Goal: Find specific page/section: Find specific page/section

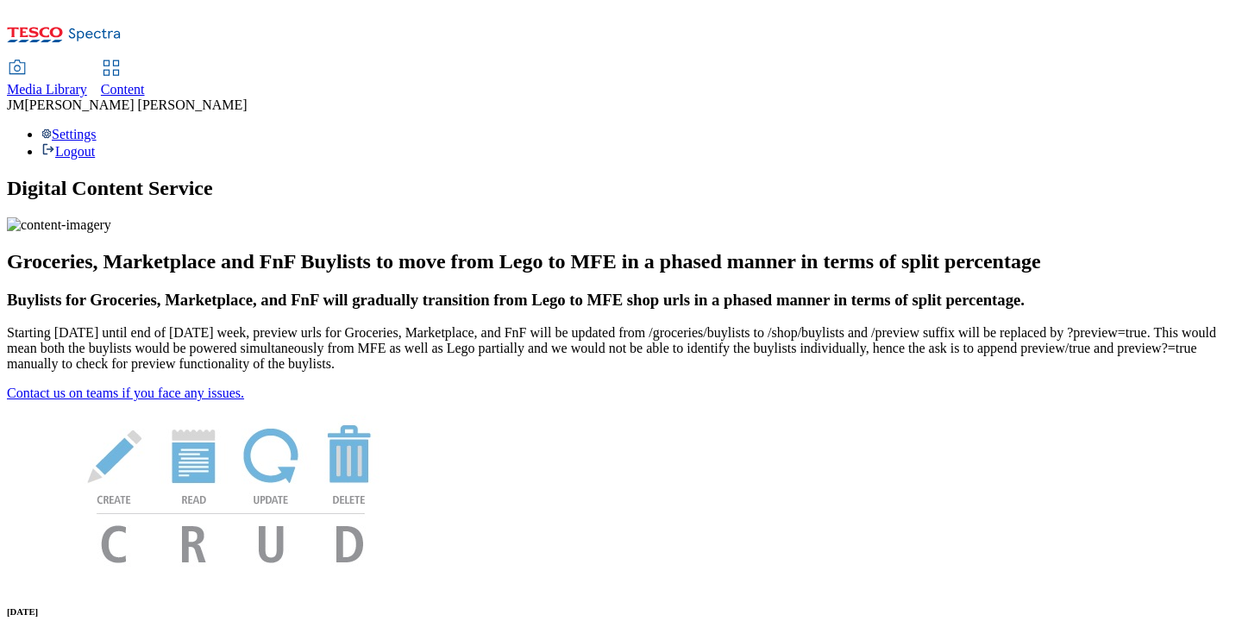
click at [87, 82] on span "Media Library" at bounding box center [47, 89] width 80 height 15
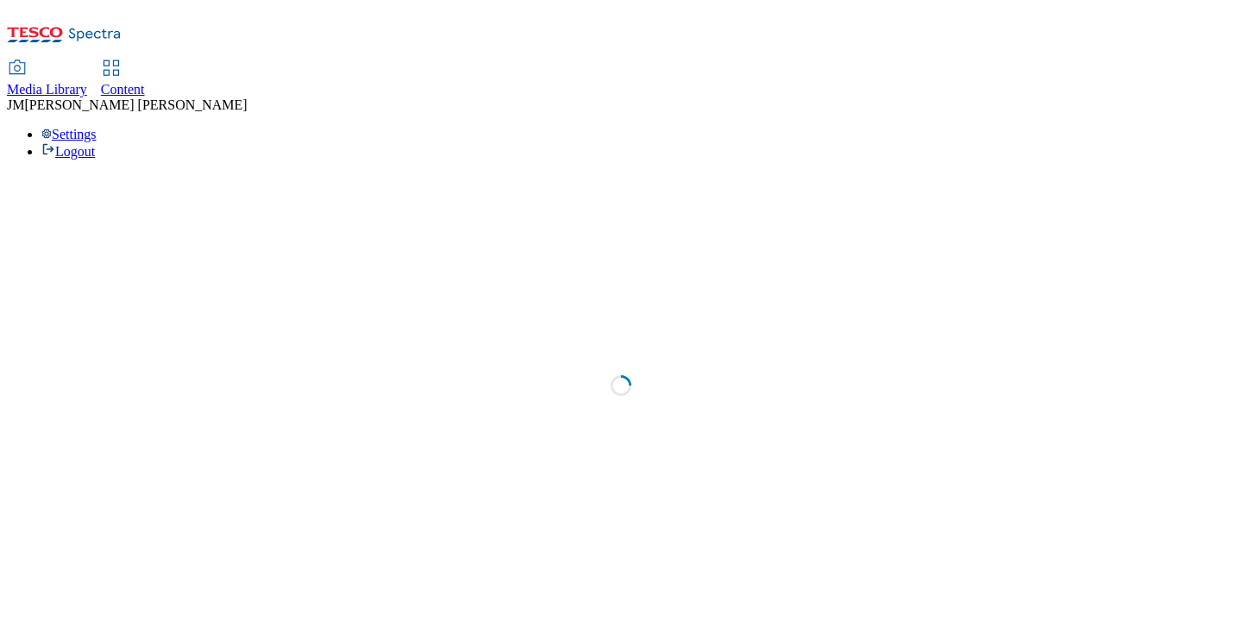
select select "flare-ghs"
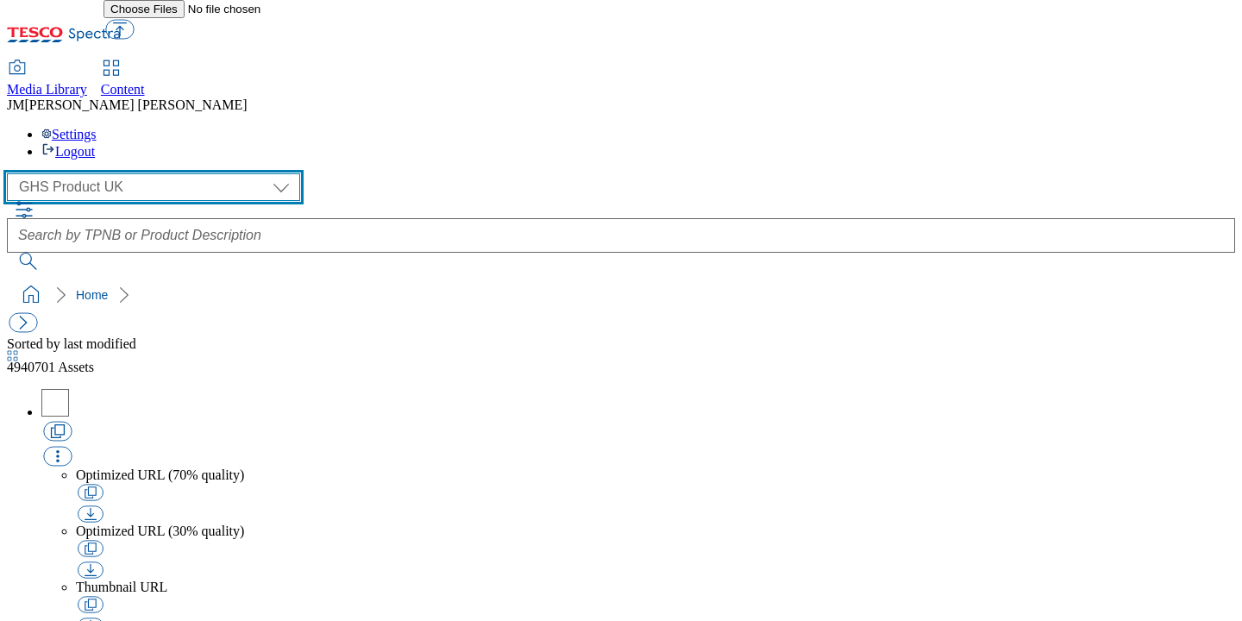
click at [158, 173] on select "Dotcom [GEOGRAPHIC_DATA] GHS Marketing [GEOGRAPHIC_DATA] GHS Marketing [GEOGRAP…" at bounding box center [153, 187] width 293 height 28
click at [12, 173] on select "Dotcom [GEOGRAPHIC_DATA] GHS Marketing [GEOGRAPHIC_DATA] GHS Marketing [GEOGRAP…" at bounding box center [153, 187] width 293 height 28
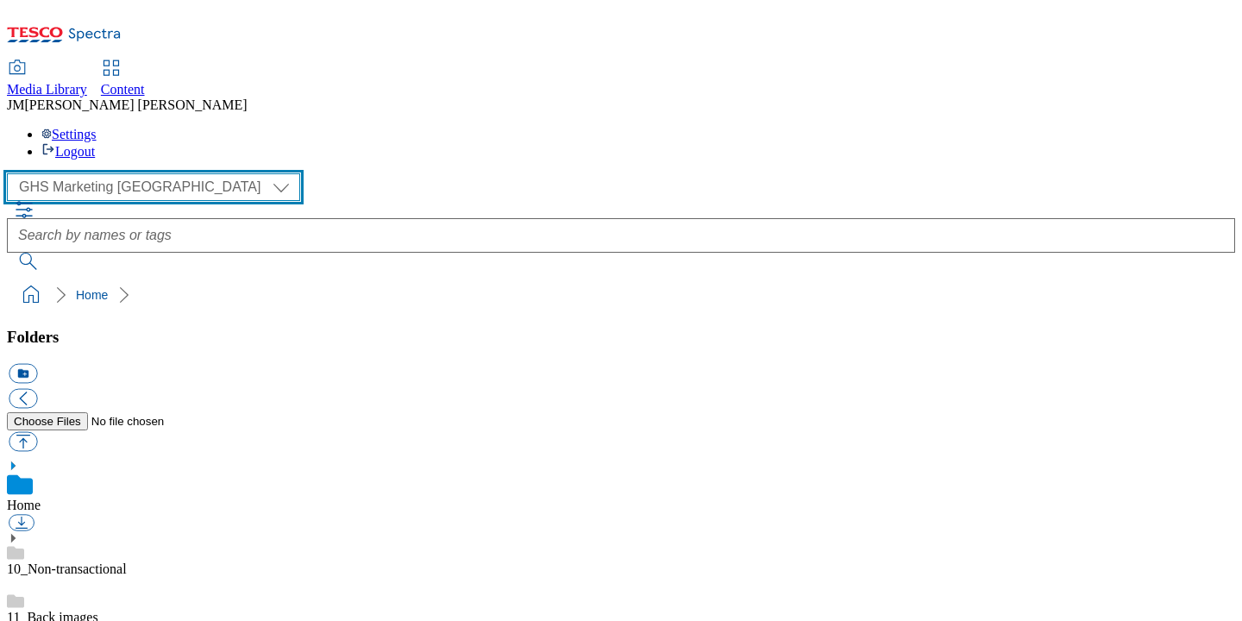
scroll to position [79, 0]
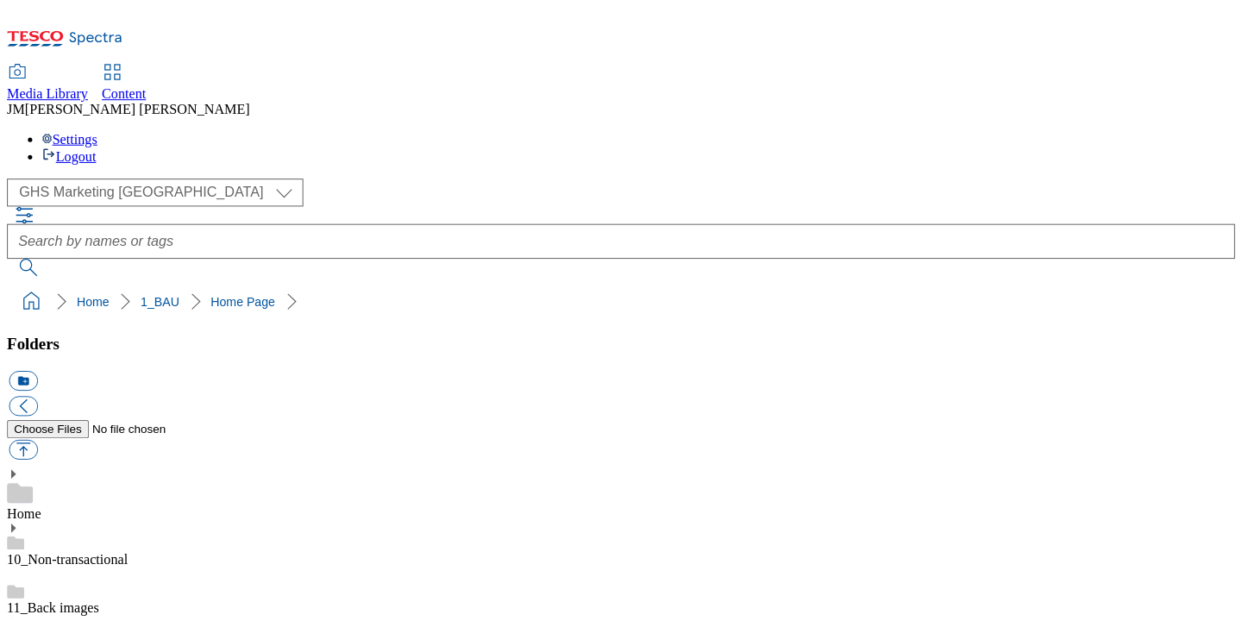
scroll to position [0, 0]
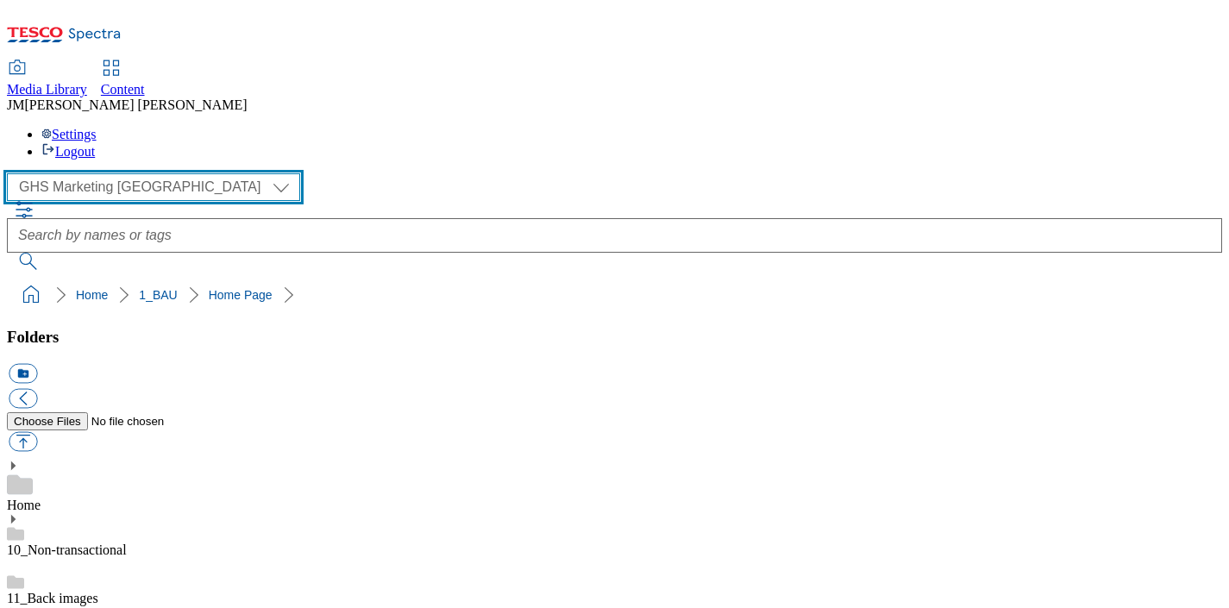
click at [164, 173] on select "Dotcom [GEOGRAPHIC_DATA] GHS Marketing [GEOGRAPHIC_DATA] GHS Marketing [GEOGRAP…" at bounding box center [153, 187] width 293 height 28
select select "flare-ghs-mktg"
click at [12, 173] on select "Dotcom [GEOGRAPHIC_DATA] GHS Marketing [GEOGRAPHIC_DATA] GHS Marketing [GEOGRAP…" at bounding box center [153, 187] width 293 height 28
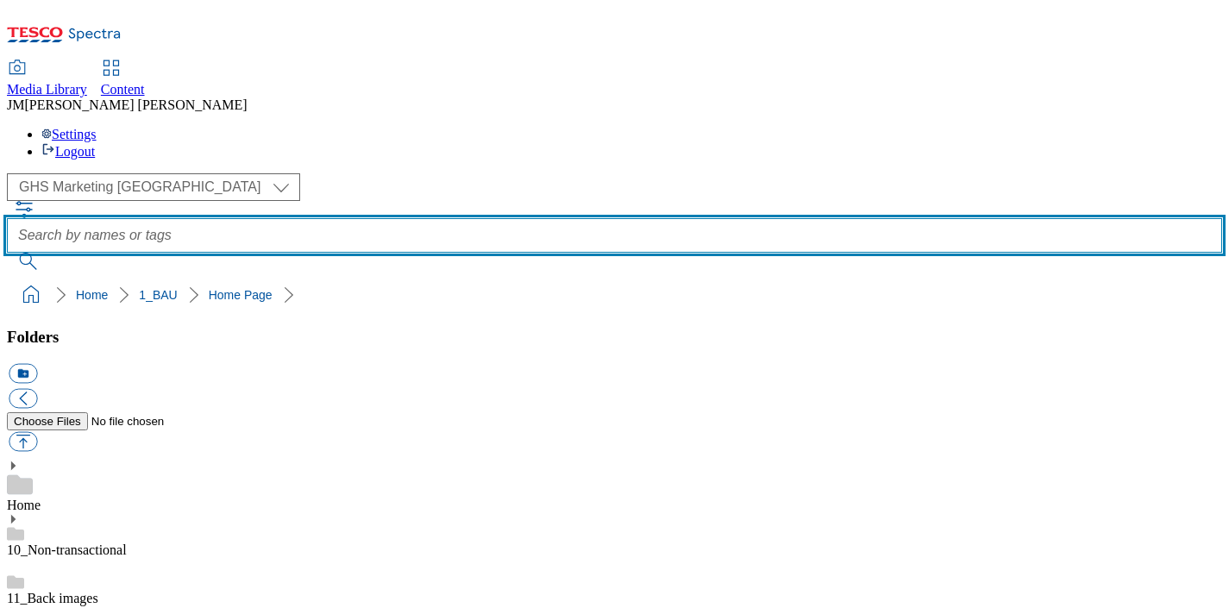
click at [525, 218] on input "text" at bounding box center [615, 235] width 1216 height 35
type input "recall"
click at [7, 253] on button "submit" at bounding box center [29, 261] width 45 height 17
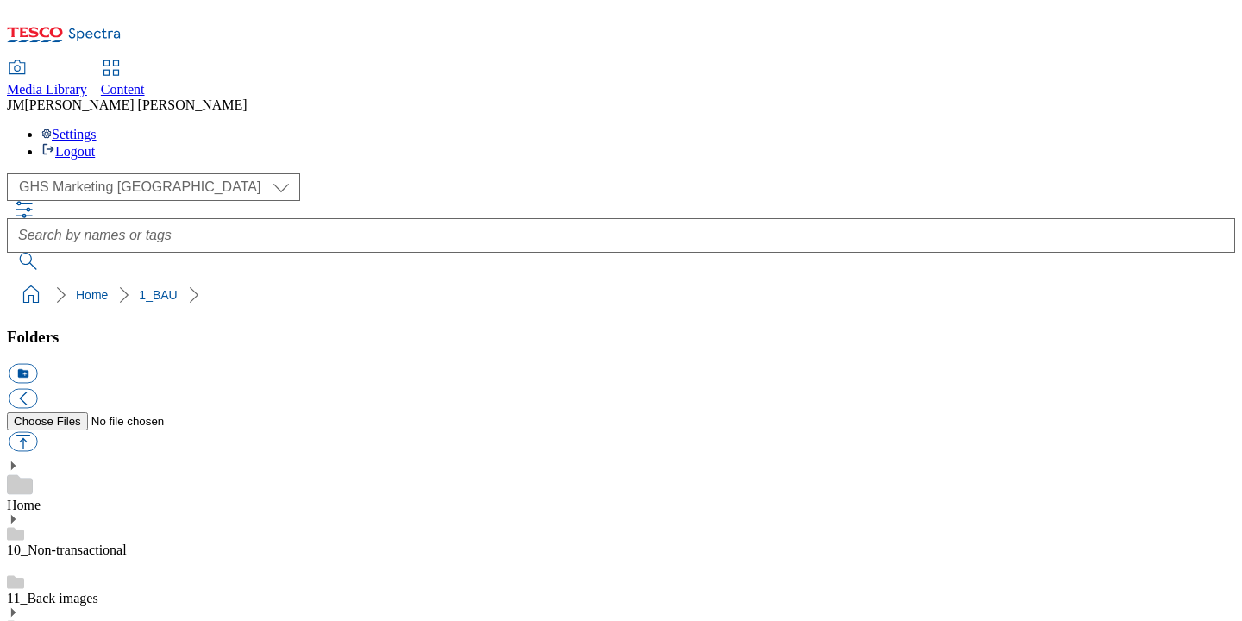
scroll to position [252, 0]
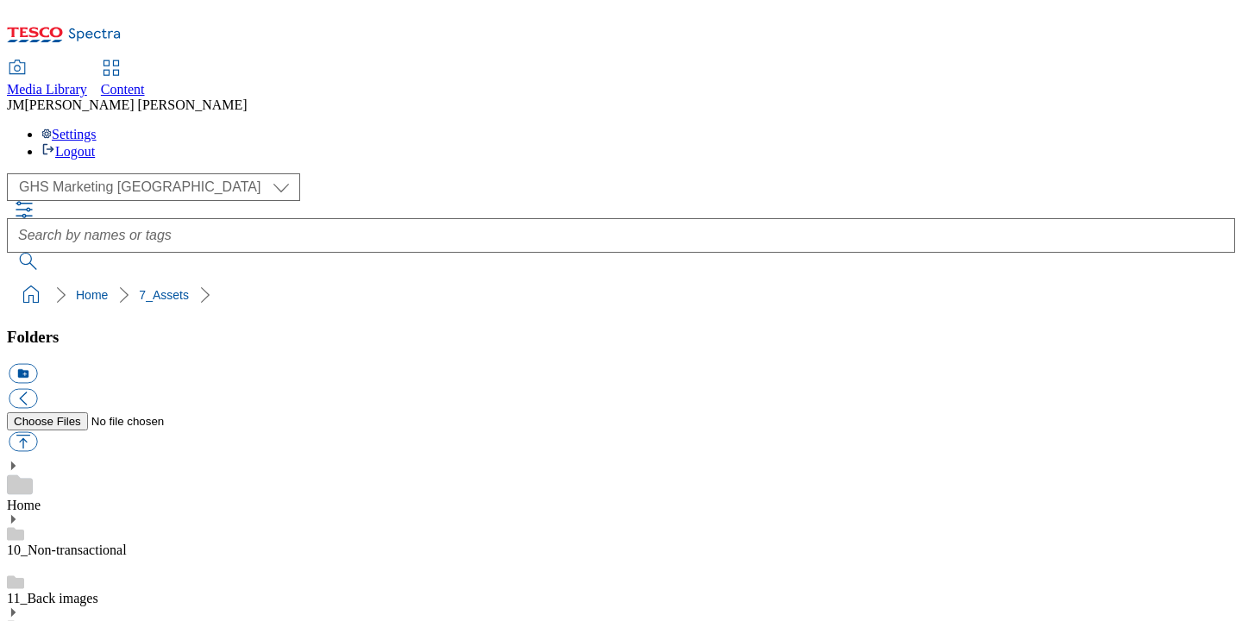
scroll to position [6, 0]
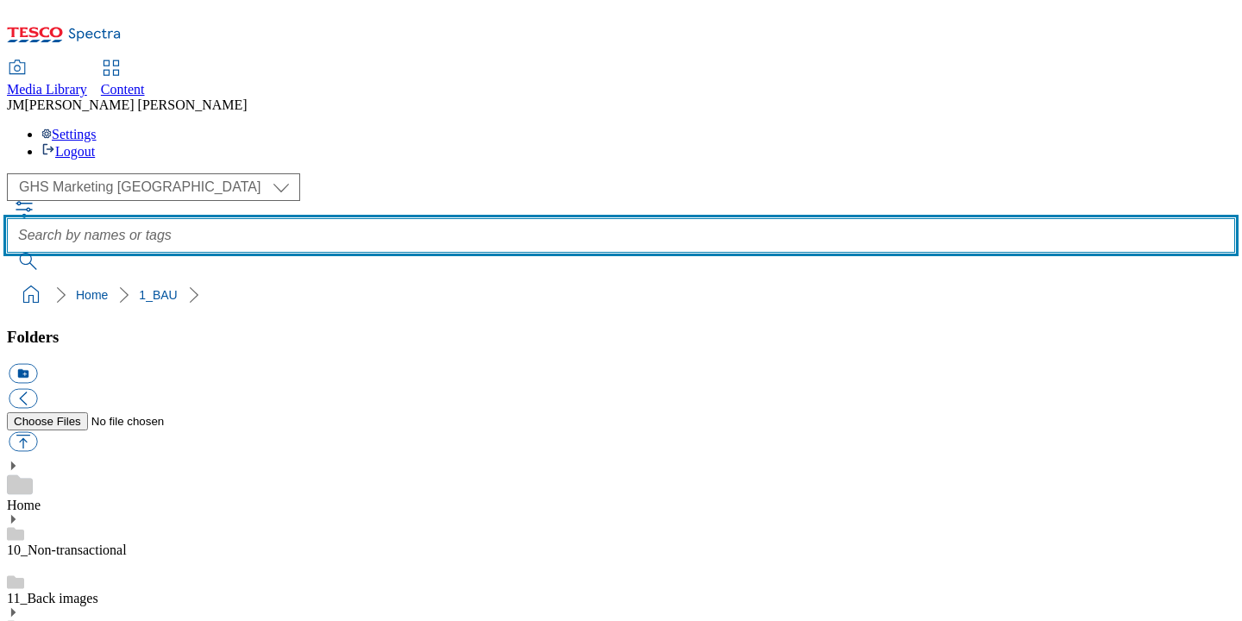
click at [498, 218] on input "text" at bounding box center [621, 235] width 1229 height 35
type input "v2"
click at [7, 253] on button "submit" at bounding box center [29, 261] width 45 height 17
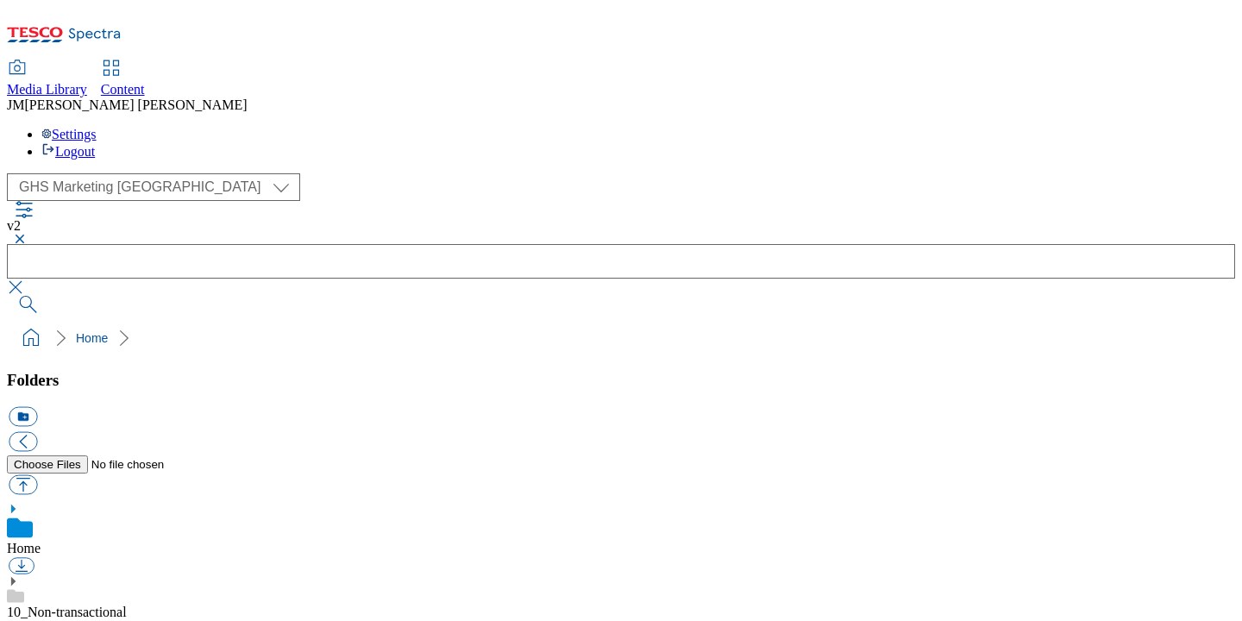
click at [28, 234] on button "button" at bounding box center [17, 239] width 21 height 10
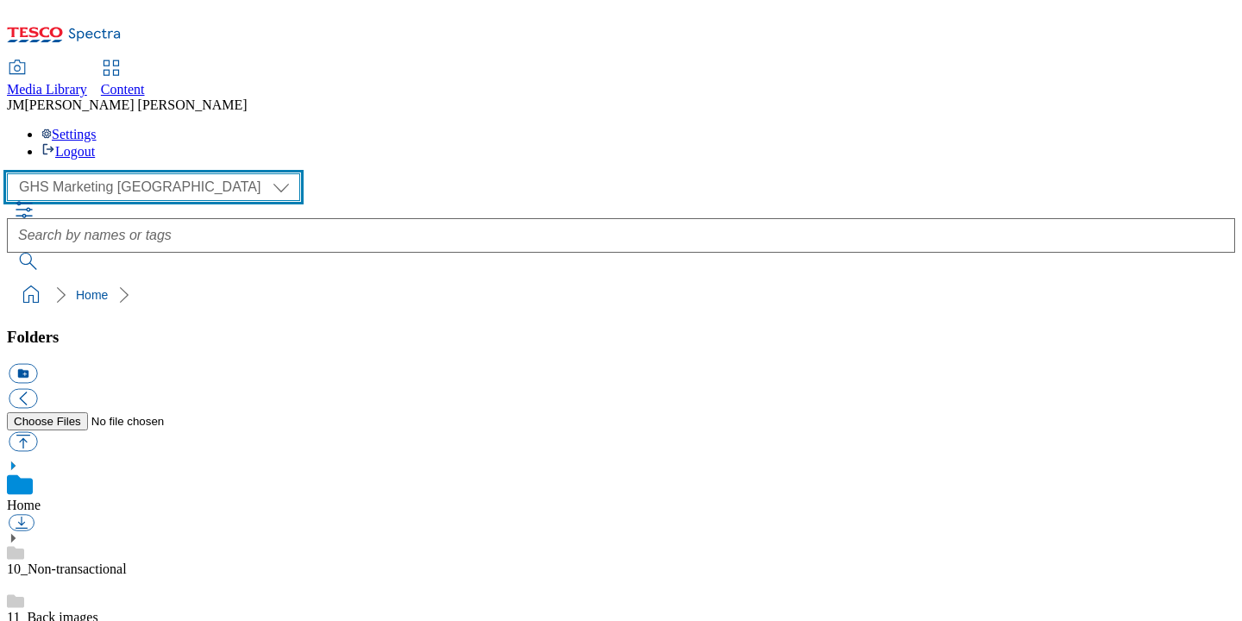
click at [161, 173] on select "Dotcom [GEOGRAPHIC_DATA] GHS Marketing [GEOGRAPHIC_DATA] GHS Marketing [GEOGRAP…" at bounding box center [153, 187] width 293 height 28
select select "flare-homepage"
click at [12, 173] on select "Dotcom [GEOGRAPHIC_DATA] GHS Marketing [GEOGRAPHIC_DATA] GHS Marketing [GEOGRAP…" at bounding box center [153, 187] width 293 height 28
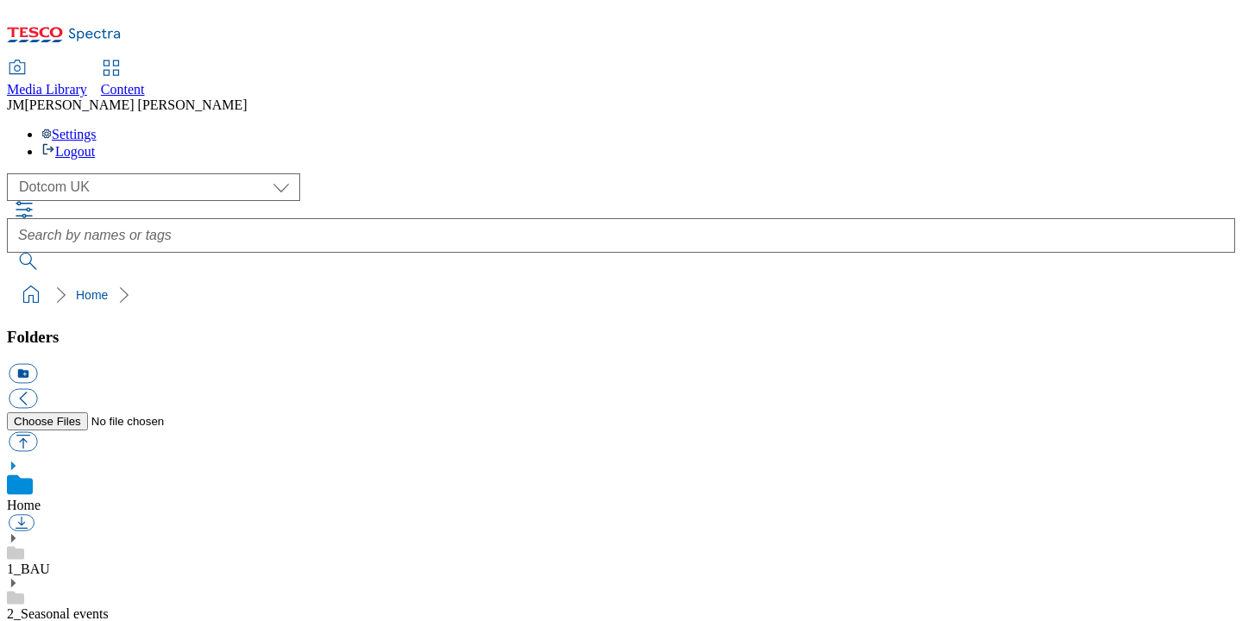
click at [16, 534] on use at bounding box center [13, 538] width 4 height 9
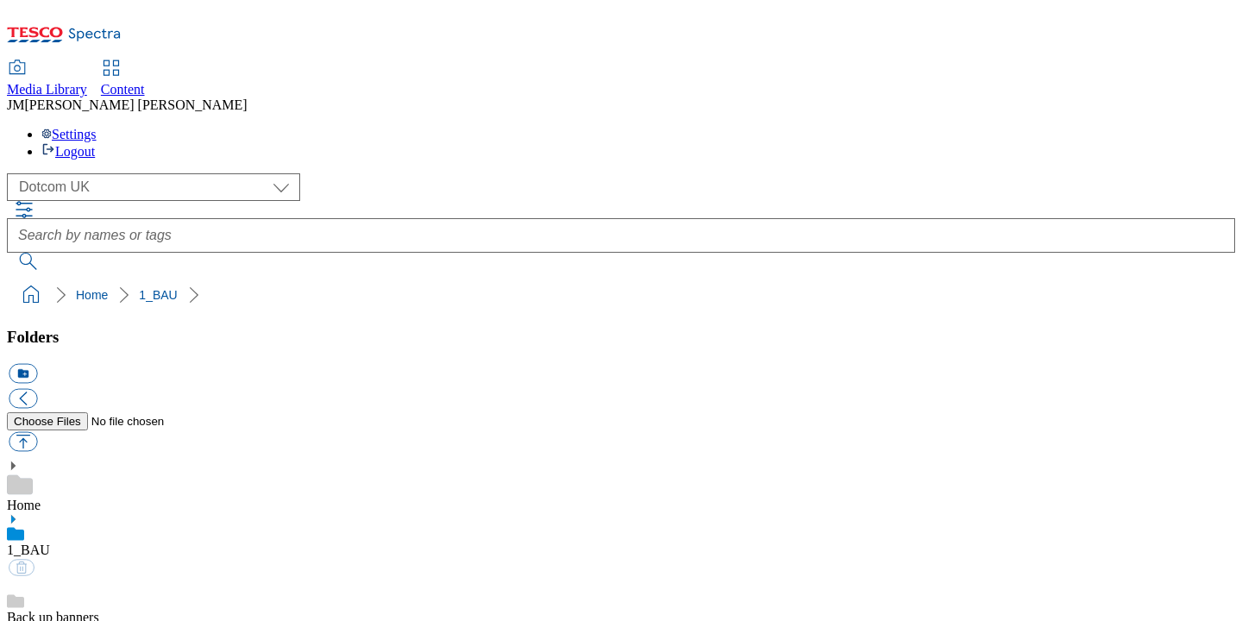
click at [16, 462] on use at bounding box center [13, 466] width 4 height 9
click at [19, 460] on icon at bounding box center [13, 466] width 12 height 12
